Goal: Task Accomplishment & Management: Use online tool/utility

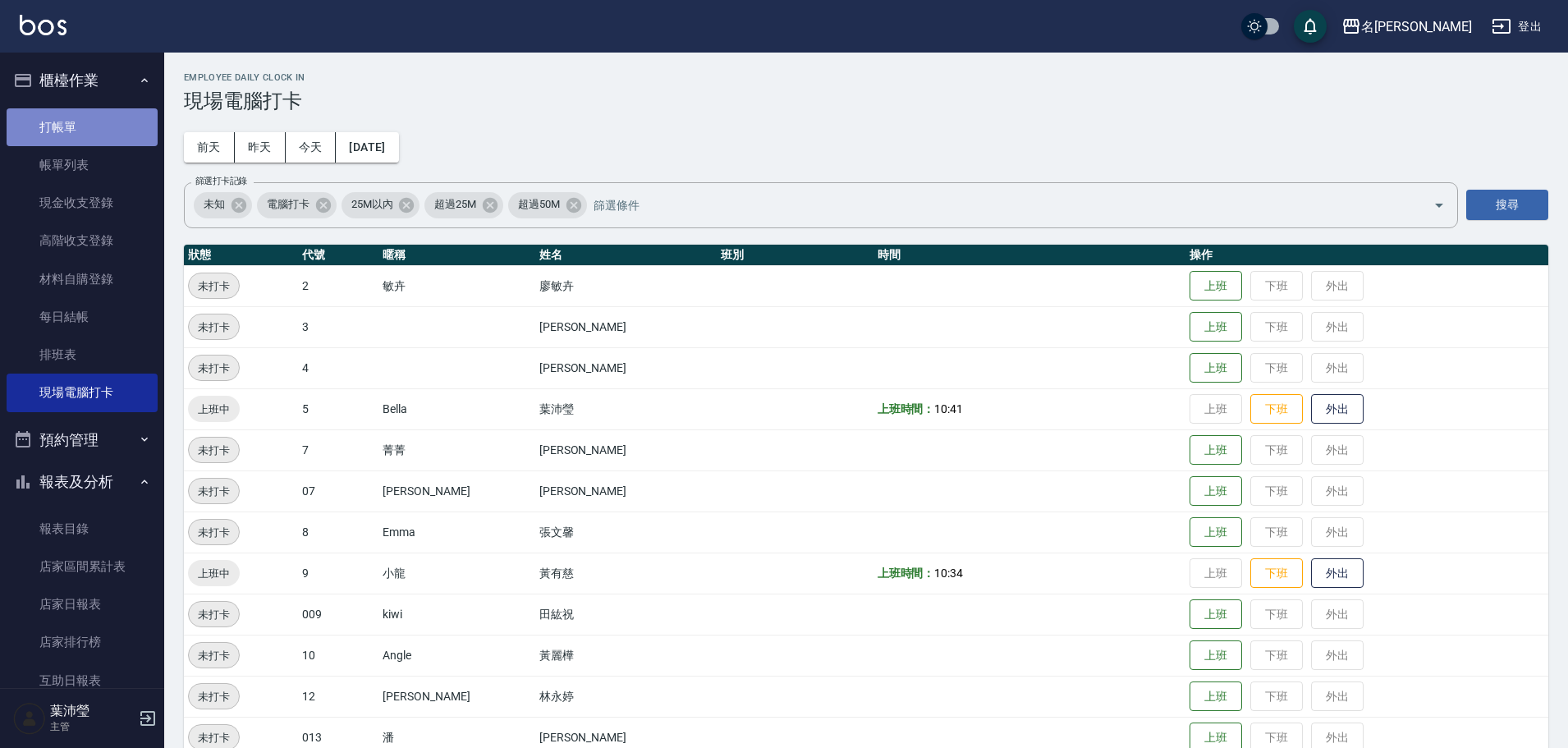
click at [84, 113] on link "打帳單" at bounding box center [82, 127] width 151 height 38
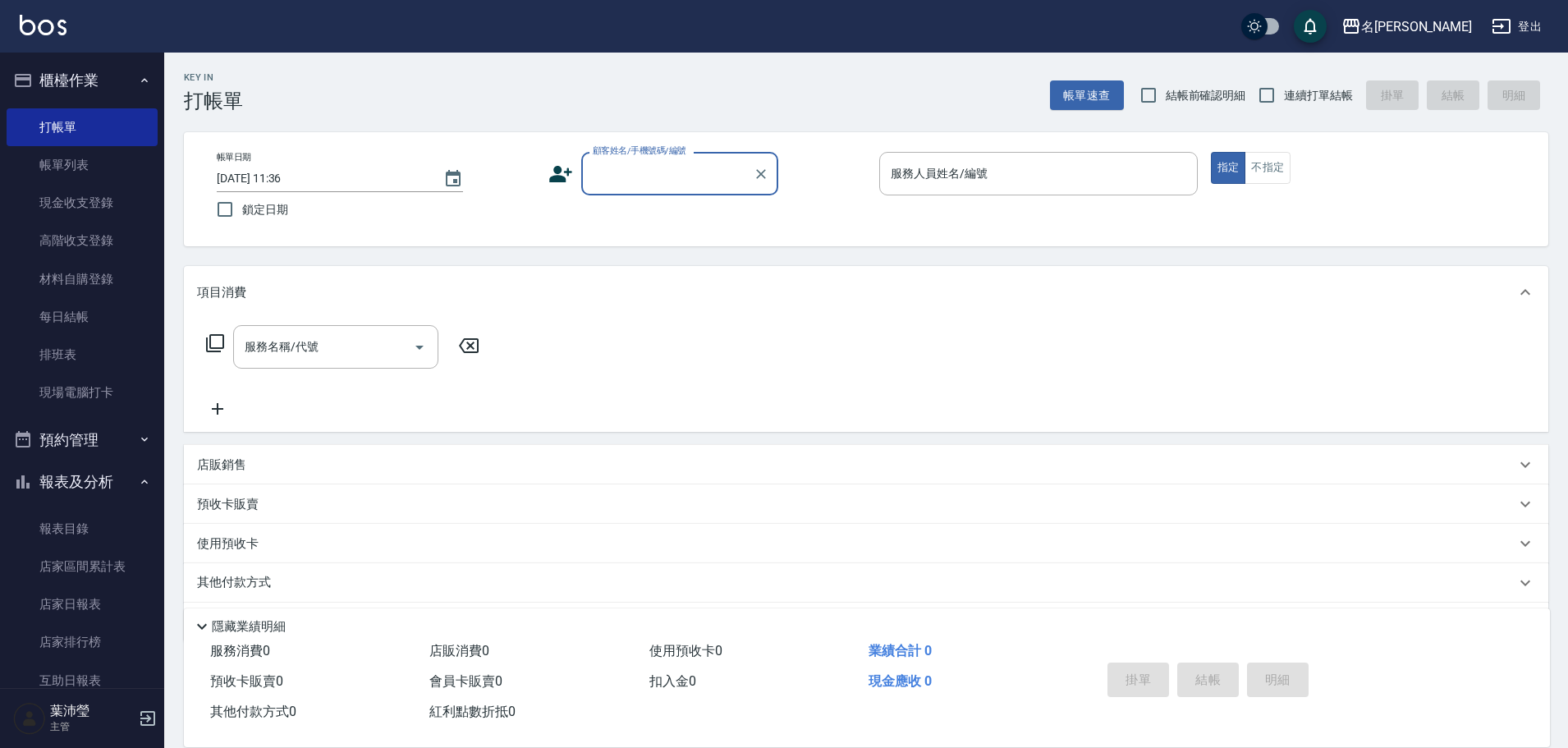
click at [630, 178] on input "顧客姓名/手機號碼/編號" at bounding box center [668, 173] width 158 height 29
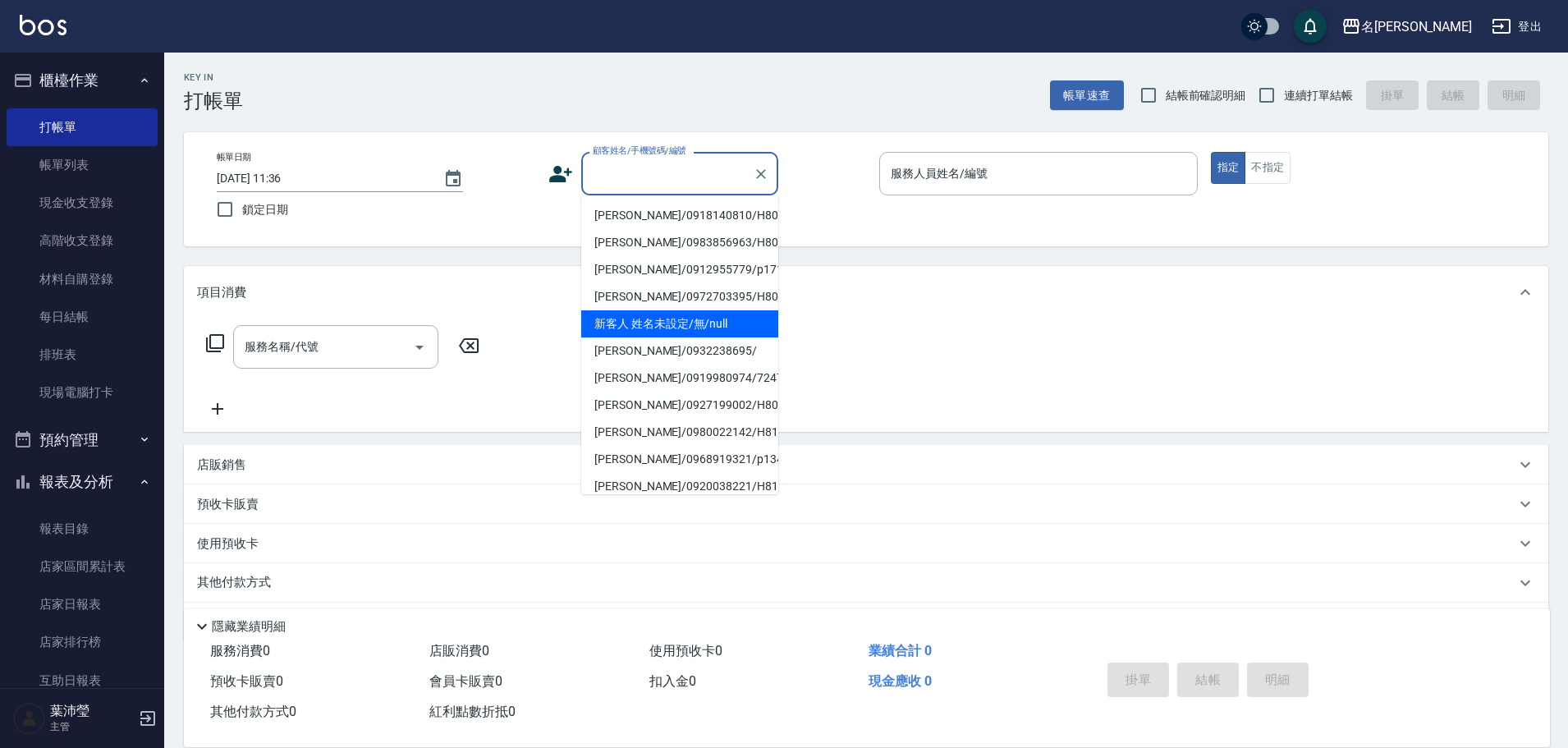
click at [655, 316] on li "新客人 姓名未設定/無/null" at bounding box center [680, 323] width 197 height 27
type input "新客人 姓名未設定/無/null"
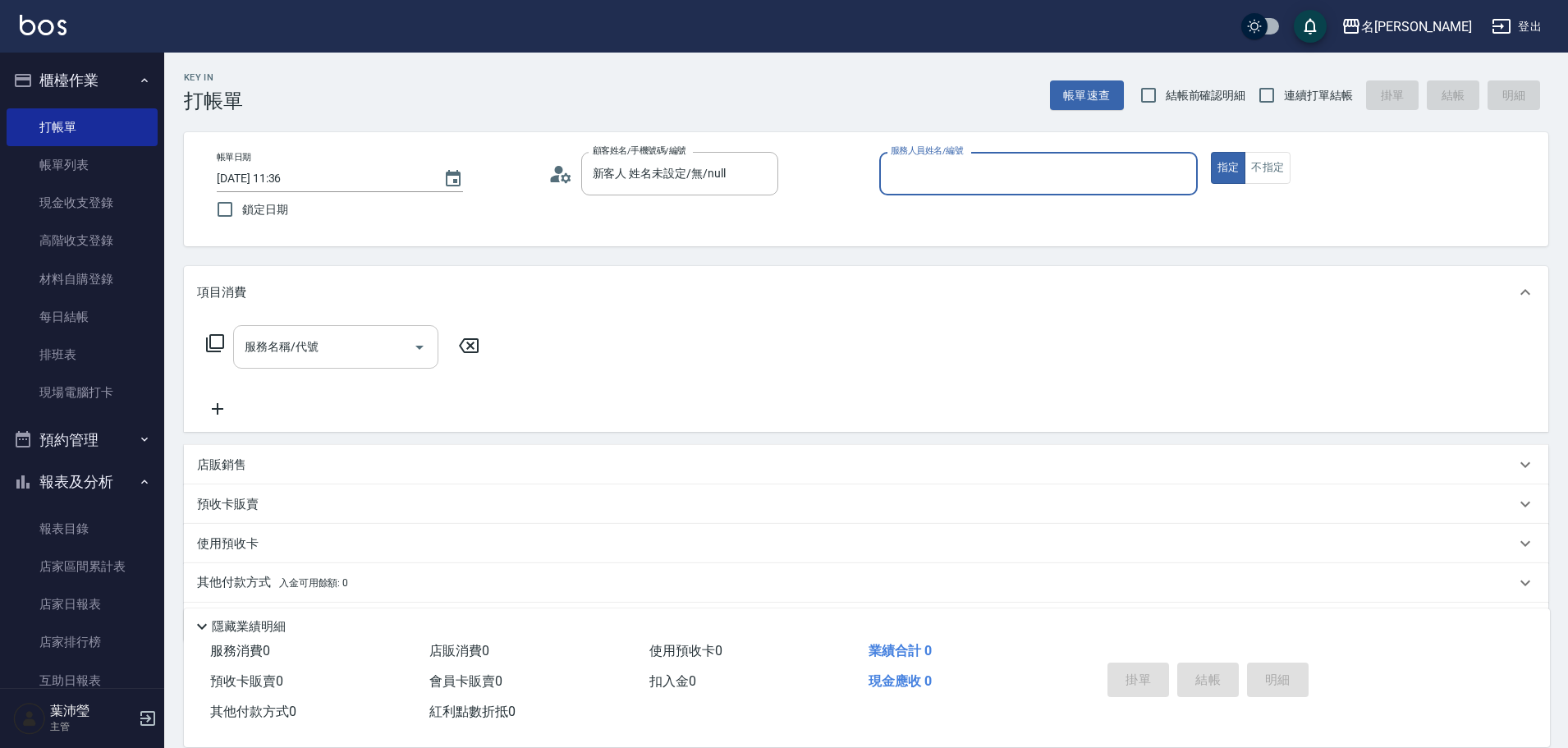
click at [351, 344] on input "服務名稱/代號" at bounding box center [324, 346] width 166 height 29
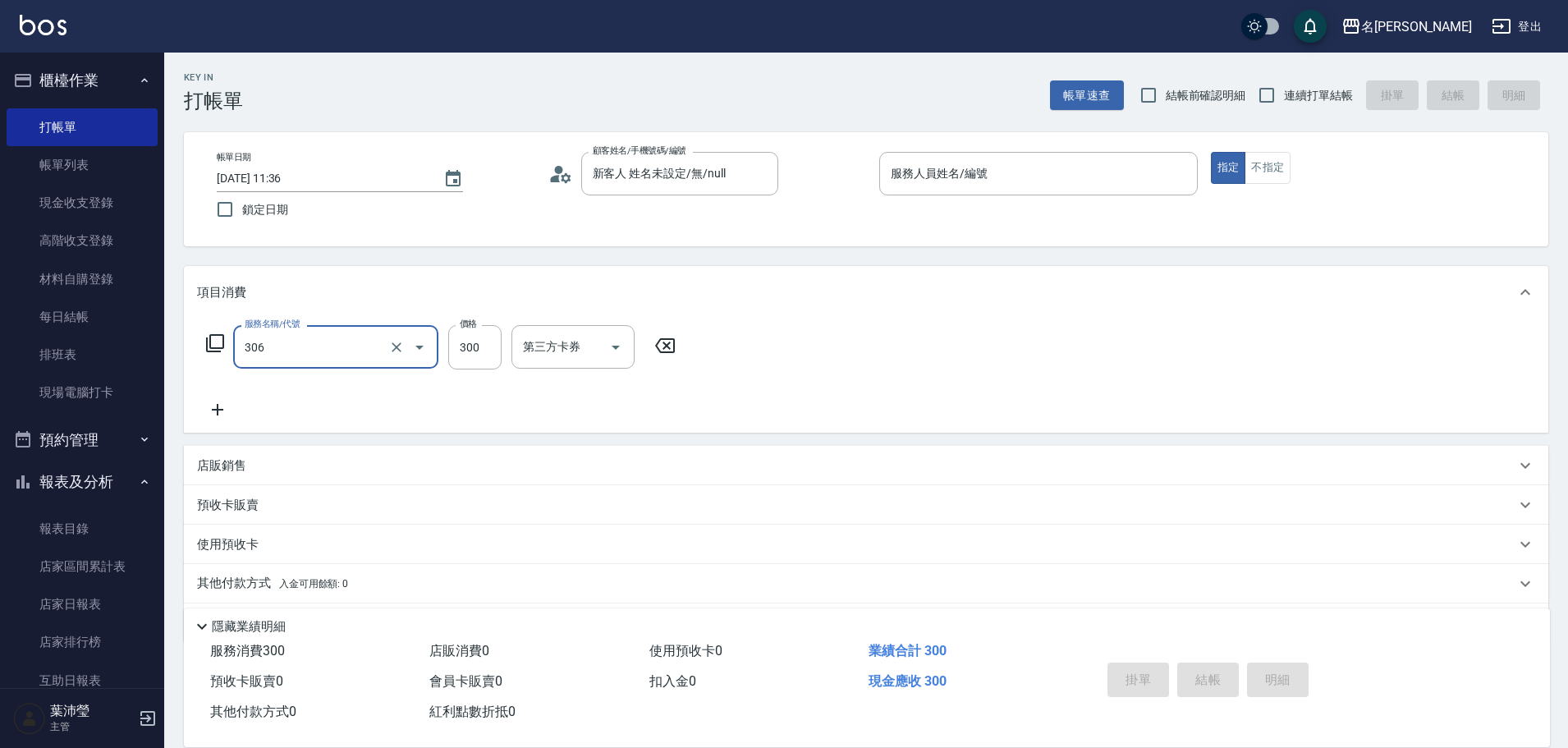
type input "高中學生(306)"
type input "350"
click at [943, 176] on input "服務人員姓名/編號" at bounding box center [1038, 173] width 303 height 29
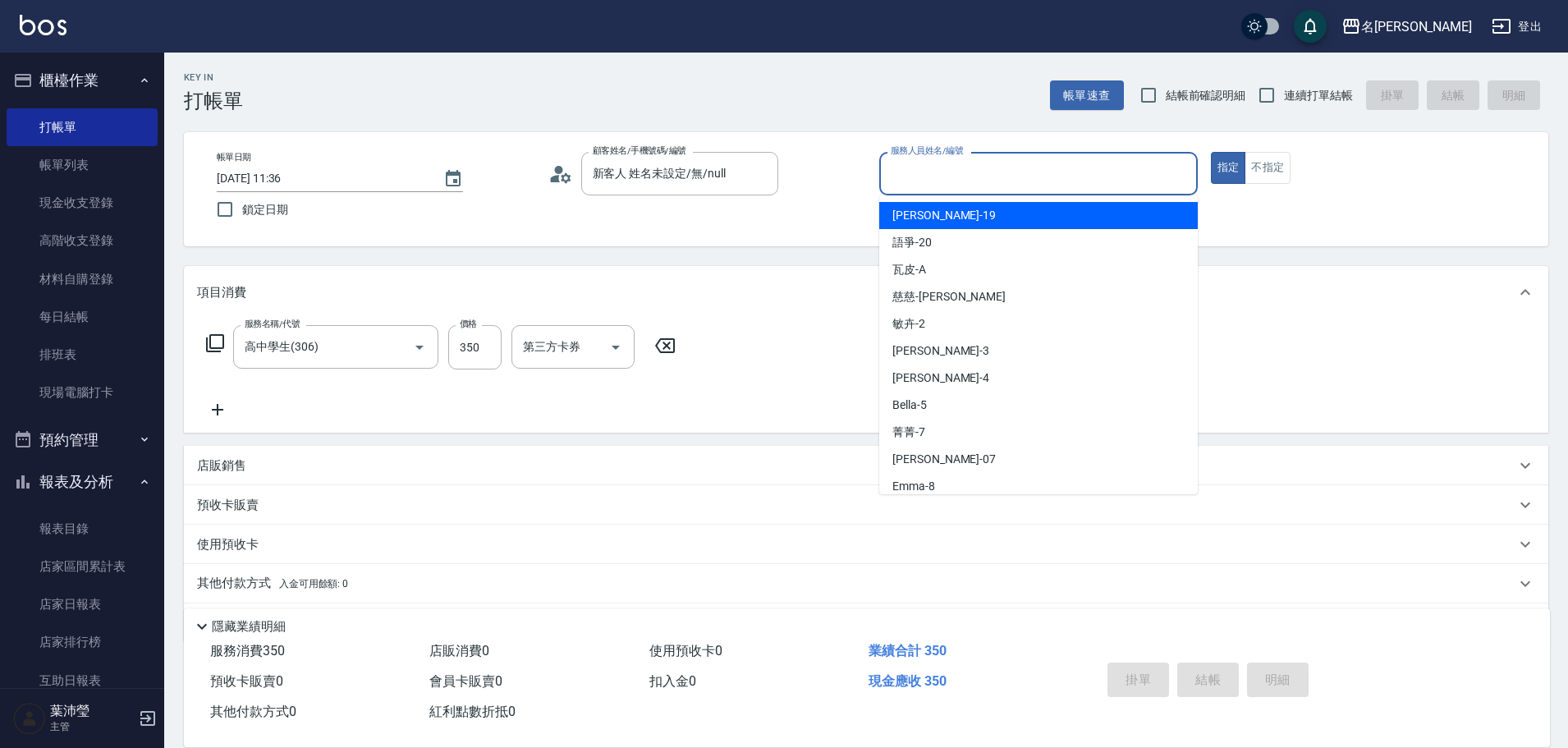
type input "[PERSON_NAME]-19"
type button "true"
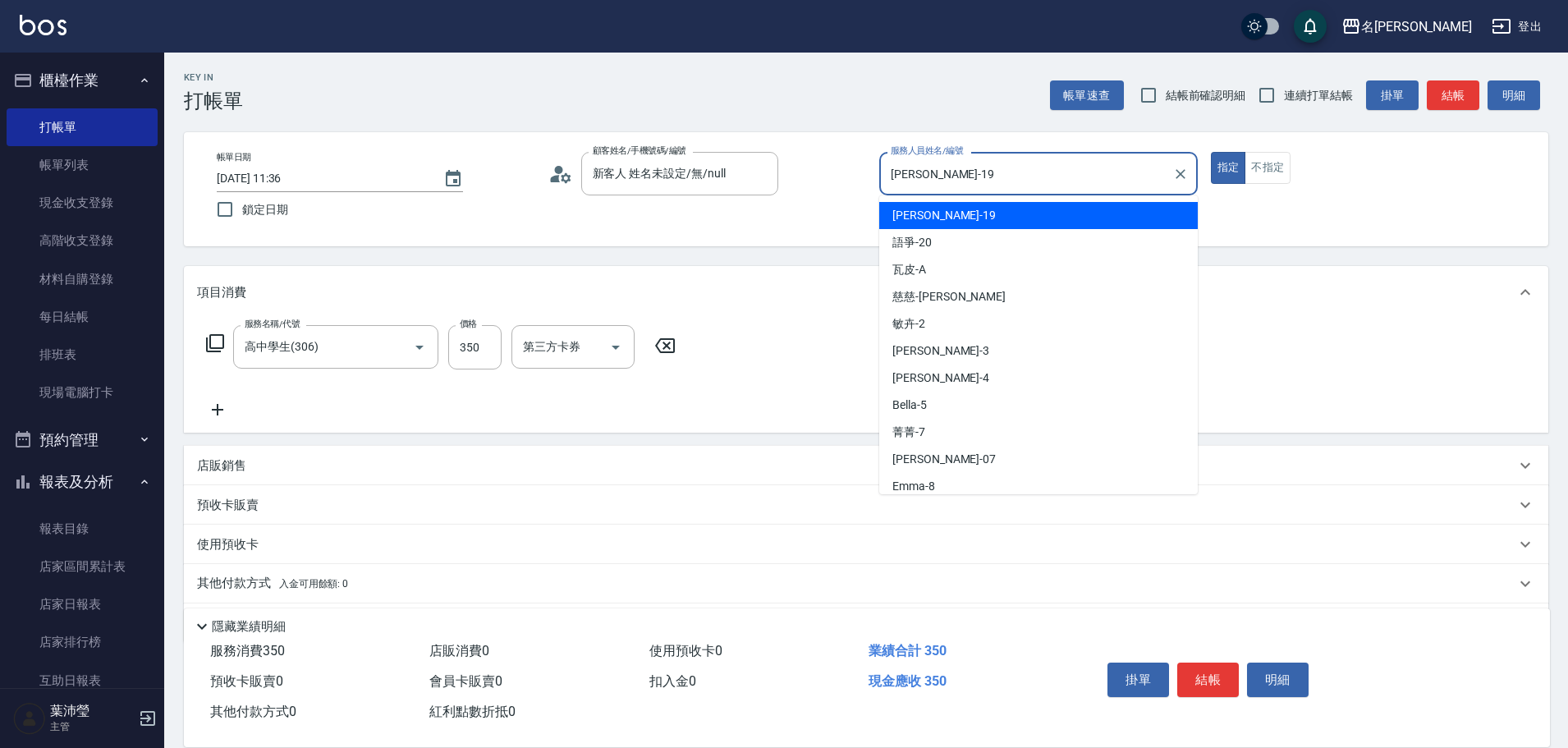
drag, startPoint x: 1105, startPoint y: 174, endPoint x: 929, endPoint y: 163, distance: 176.3
click at [929, 163] on input "[PERSON_NAME]-19" at bounding box center [1025, 173] width 279 height 29
click at [1211, 152] on button "指定" at bounding box center [1228, 168] width 35 height 32
drag, startPoint x: 964, startPoint y: 178, endPoint x: 837, endPoint y: 185, distance: 127.2
click at [835, 178] on div "帳單日期 [DATE] 11:36 鎖定日期 顧客姓名/手機號碼/編號 新客人 姓名未設定/無/null 顧客姓名/手機號碼/編號 服務人員姓名/編號 [PE…" at bounding box center [867, 189] width 1325 height 75
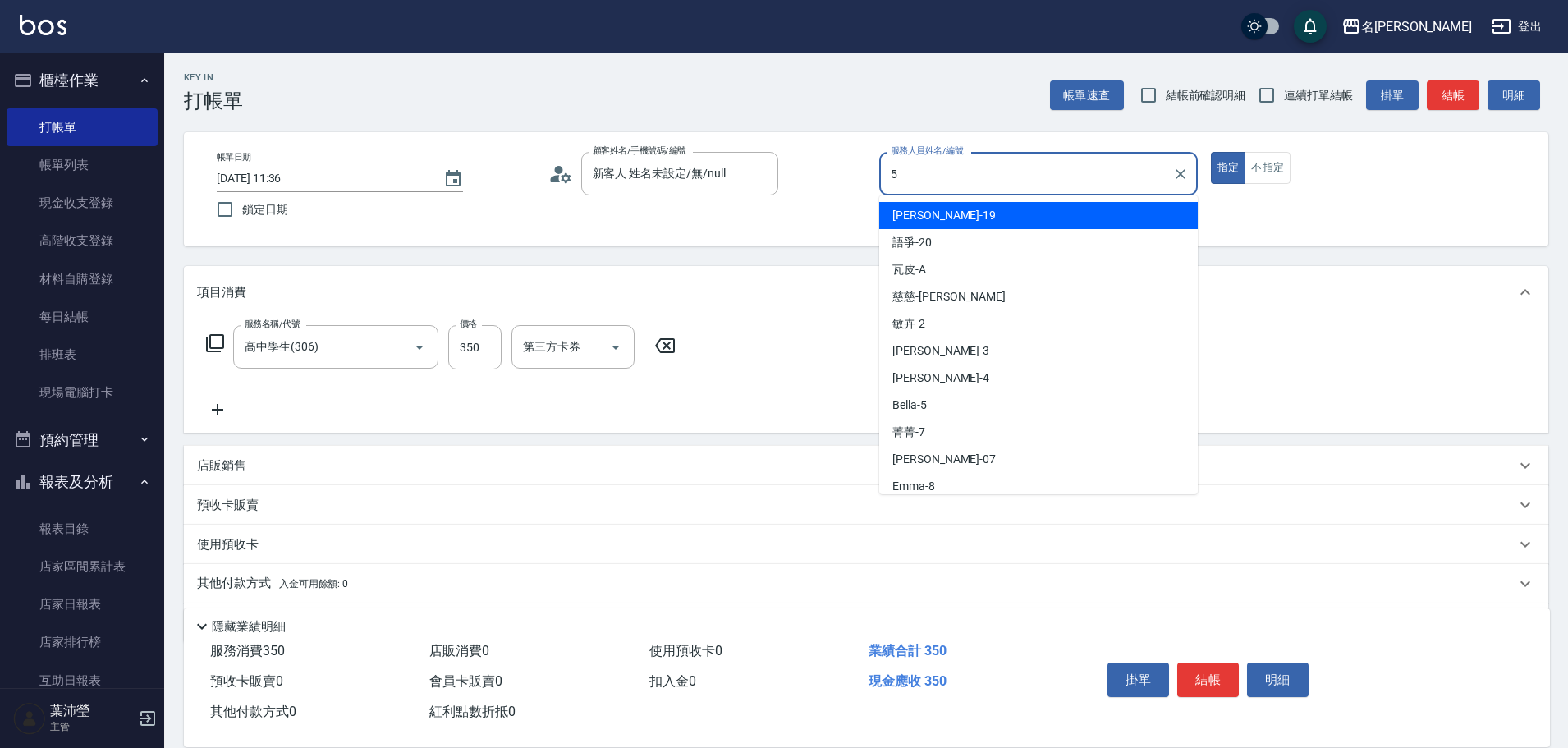
type input "Bella-5"
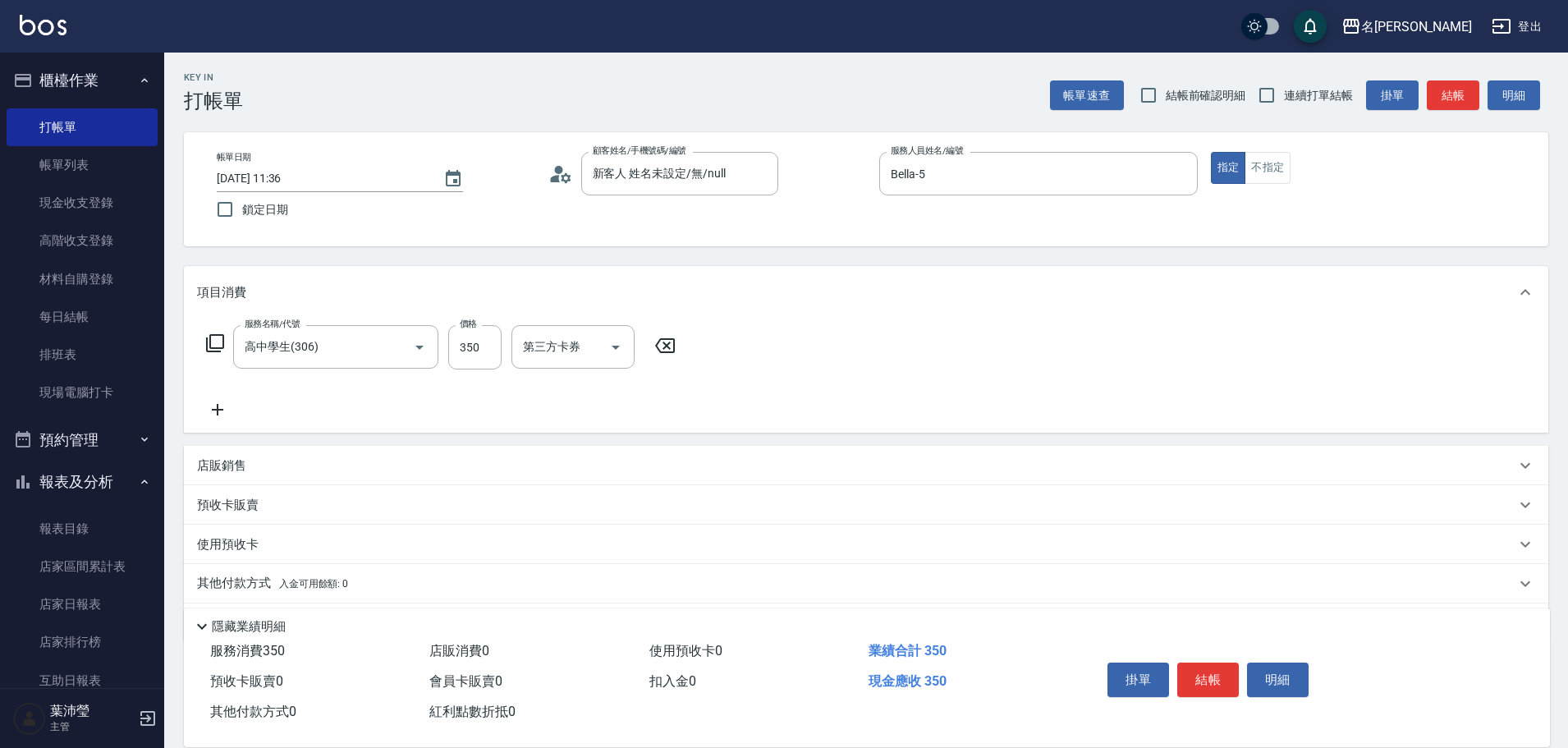
drag, startPoint x: 1257, startPoint y: 177, endPoint x: 1313, endPoint y: 180, distance: 56.1
click at [1274, 180] on button "不指定" at bounding box center [1268, 168] width 46 height 32
click at [1440, 95] on button "結帳" at bounding box center [1453, 95] width 53 height 30
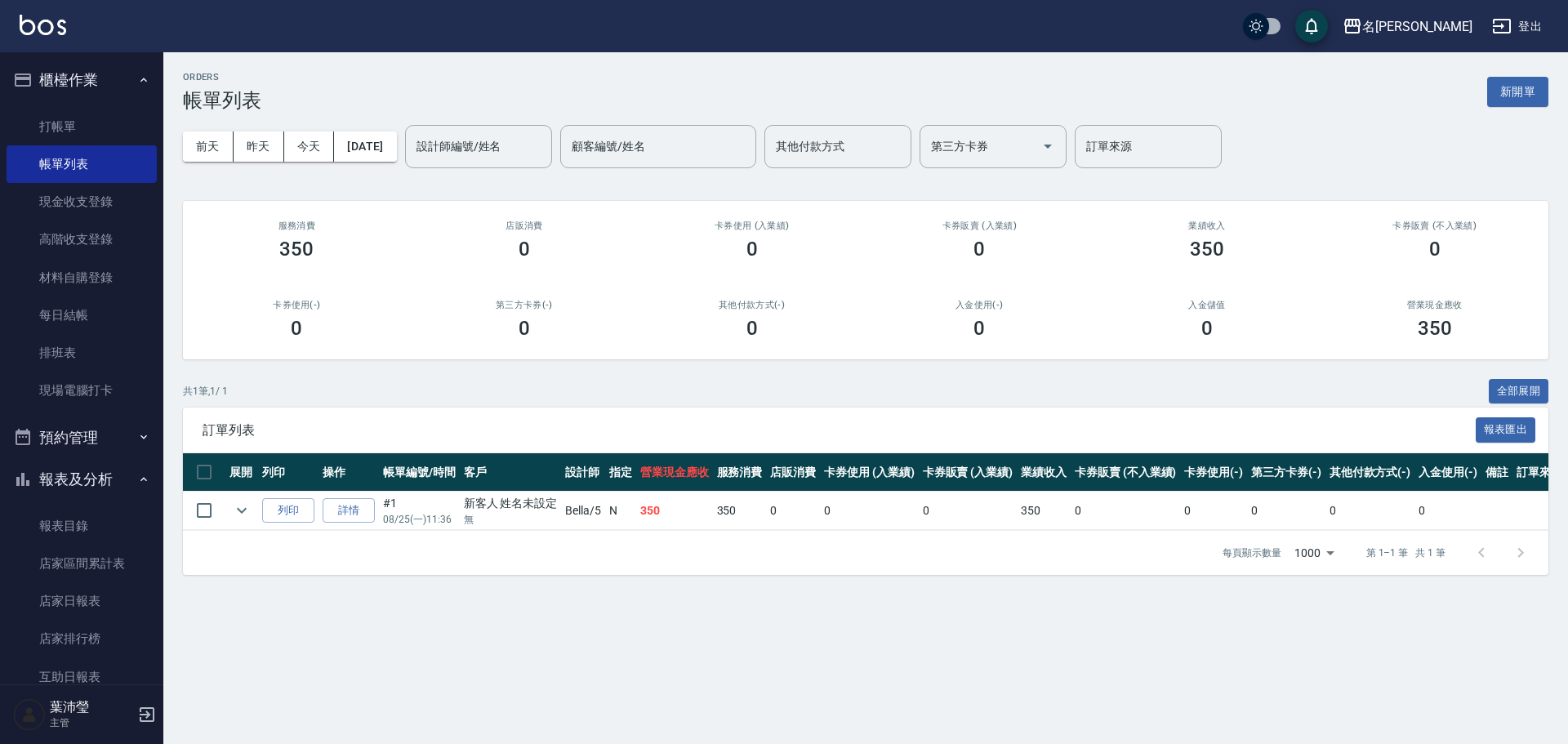
click at [57, 102] on ul "打帳單 帳單列表 現金收支登錄 高階收支登錄 材料自購登錄 每日結帳 排班表 現場電腦打卡" at bounding box center [82, 258] width 151 height 315
click at [68, 115] on link "打帳單" at bounding box center [82, 127] width 151 height 38
